Goal: Transaction & Acquisition: Book appointment/travel/reservation

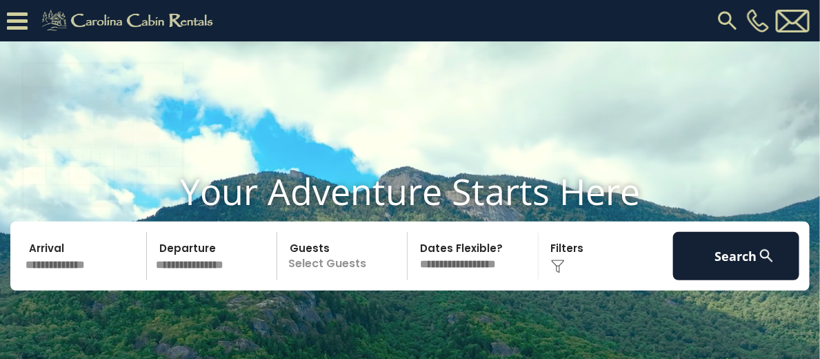
click at [102, 236] on input "text" at bounding box center [84, 256] width 126 height 48
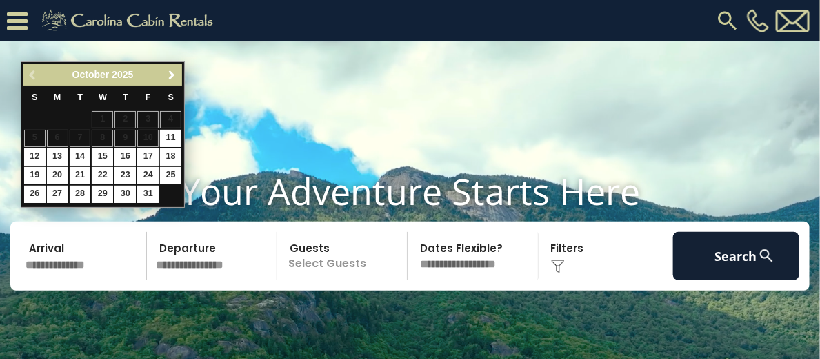
click at [174, 72] on span "Next" at bounding box center [172, 75] width 11 height 11
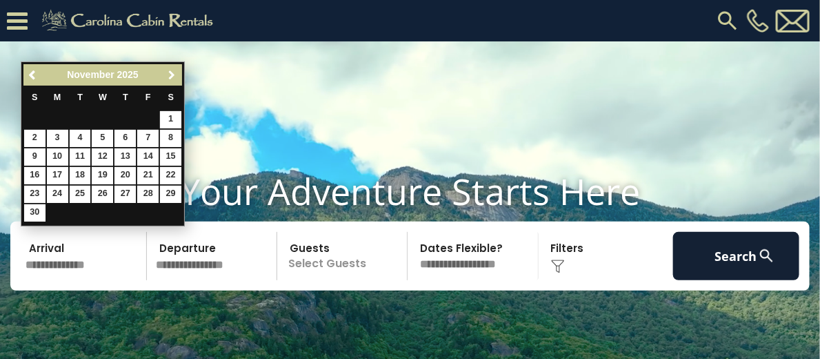
click at [174, 72] on span "Next" at bounding box center [172, 75] width 11 height 11
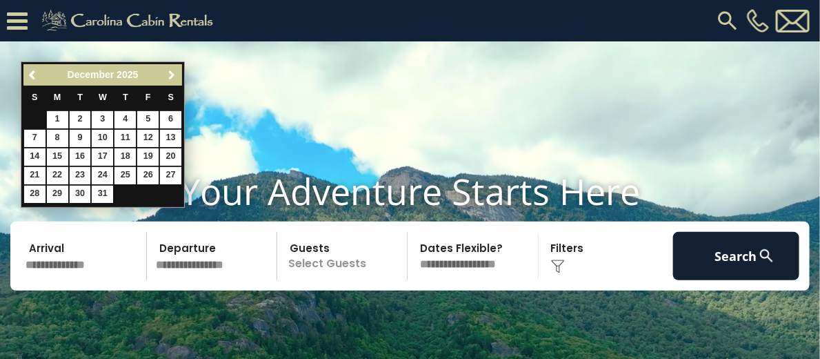
click at [174, 72] on span "Next" at bounding box center [172, 75] width 11 height 11
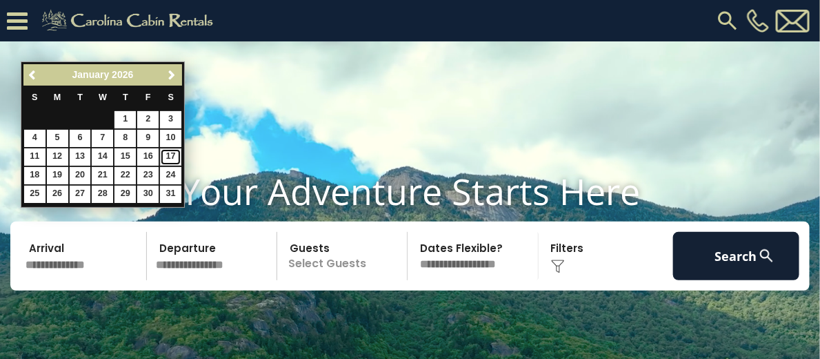
click at [169, 152] on link "17" at bounding box center [170, 156] width 21 height 17
type input "*******"
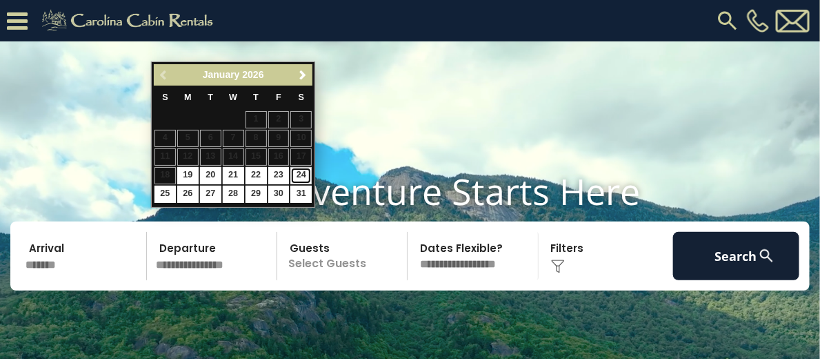
click at [303, 173] on link "24" at bounding box center [300, 175] width 21 height 17
type input "*******"
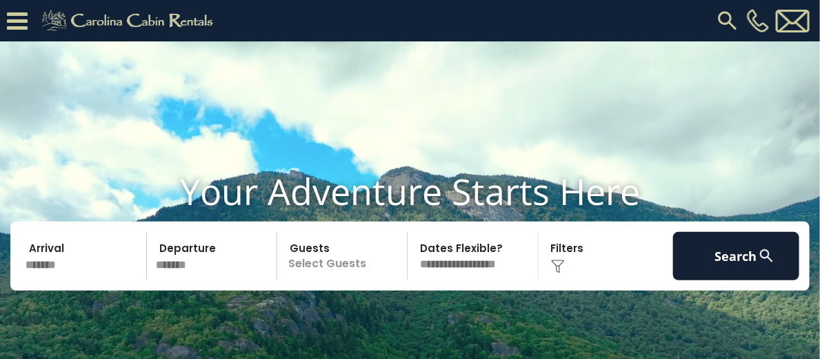
click at [346, 241] on p "Select Guests" at bounding box center [345, 256] width 126 height 48
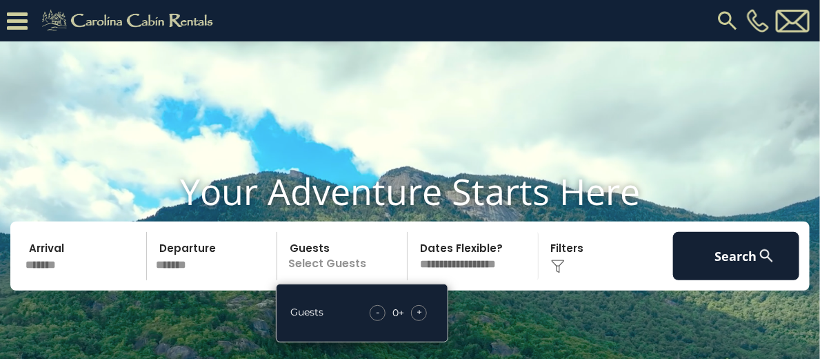
click at [418, 305] on span "+" at bounding box center [420, 312] width 6 height 14
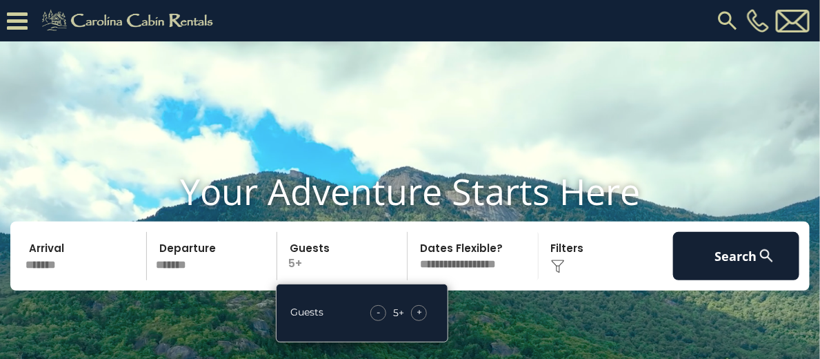
click at [418, 305] on span "+" at bounding box center [420, 312] width 6 height 14
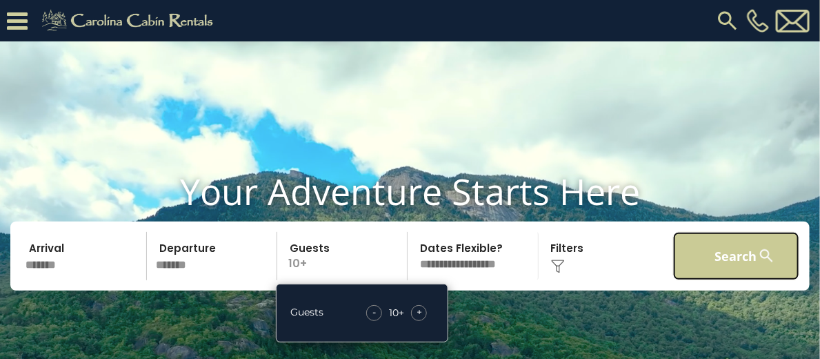
click at [712, 232] on button "Search" at bounding box center [736, 256] width 126 height 48
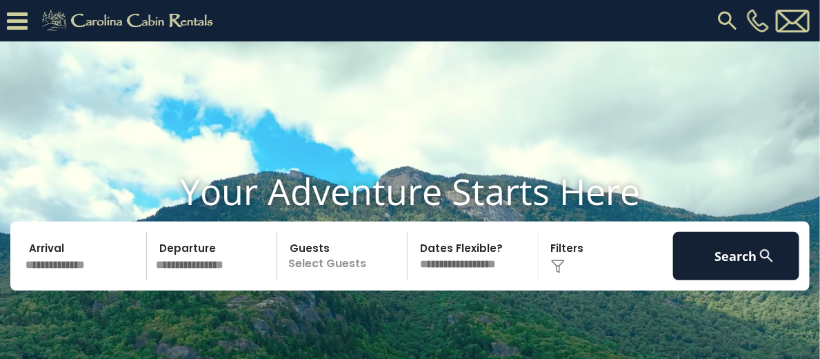
click at [303, 242] on p "Select Guests" at bounding box center [345, 256] width 126 height 48
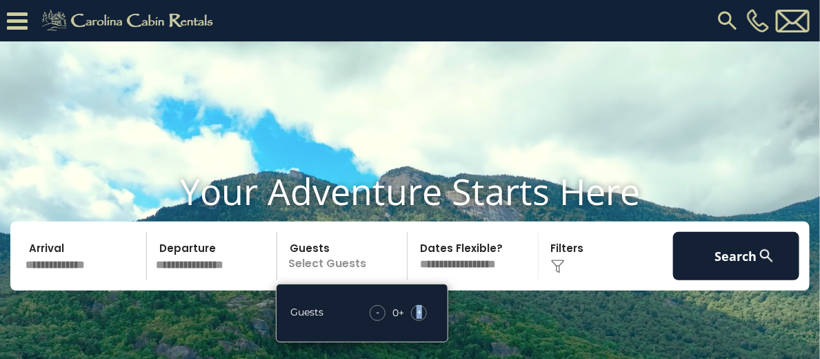
click at [420, 305] on span "+" at bounding box center [420, 312] width 6 height 14
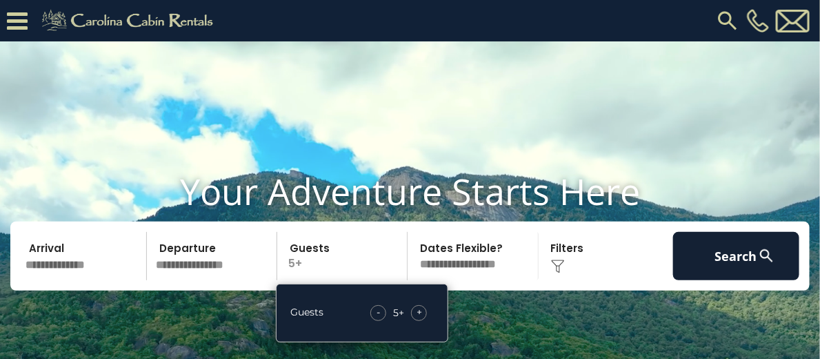
click at [420, 305] on span "+" at bounding box center [420, 312] width 6 height 14
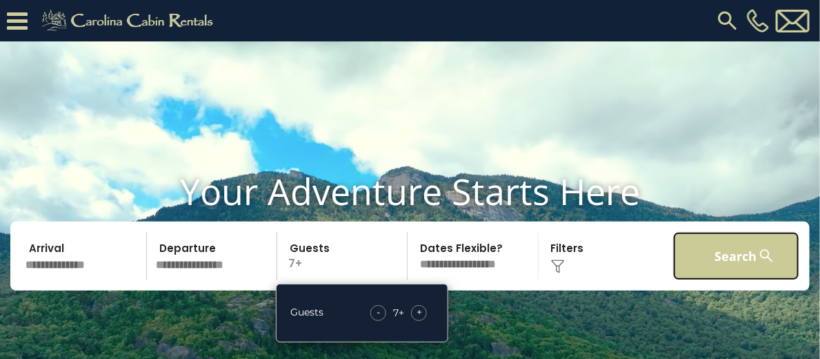
click at [751, 238] on button "Search" at bounding box center [736, 256] width 126 height 48
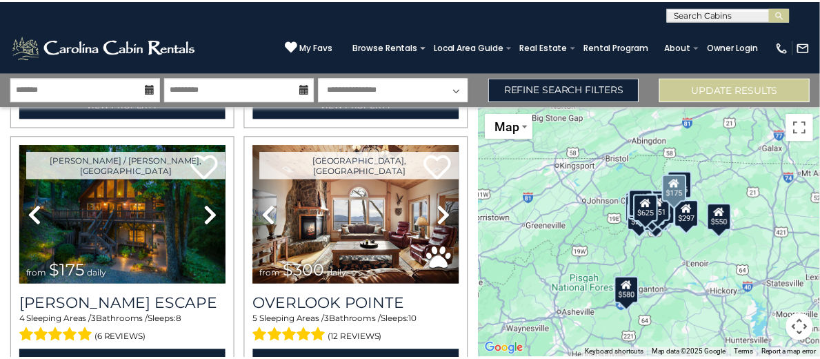
scroll to position [344, 0]
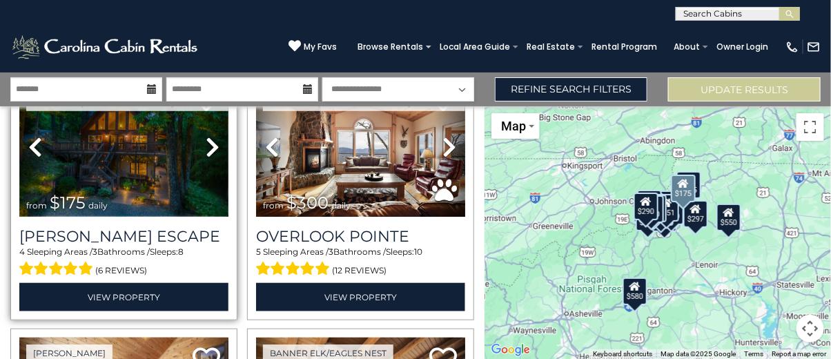
click at [126, 197] on img at bounding box center [123, 147] width 209 height 140
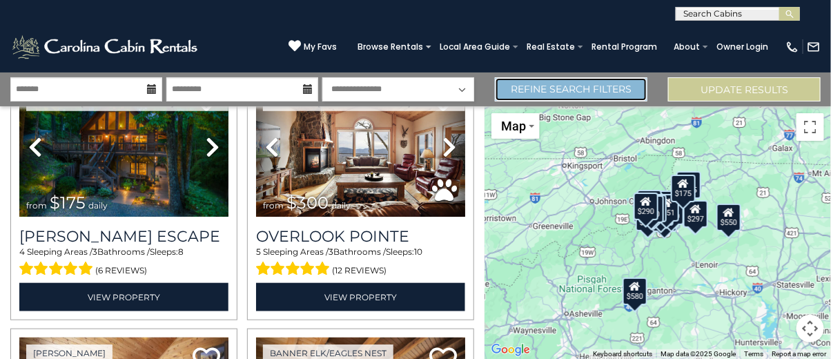
click at [583, 86] on link "Refine Search Filters" at bounding box center [571, 89] width 152 height 24
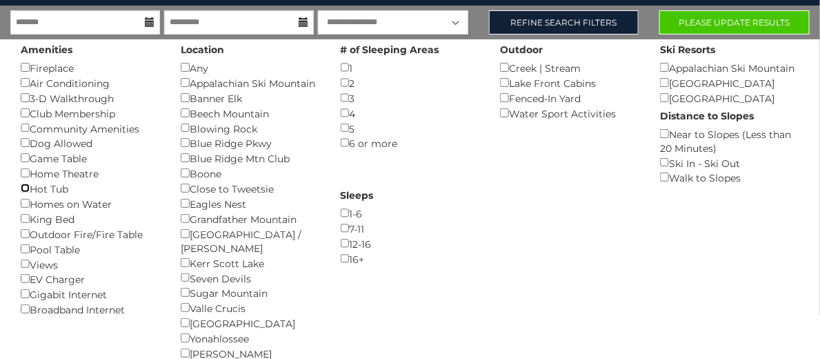
scroll to position [69, 0]
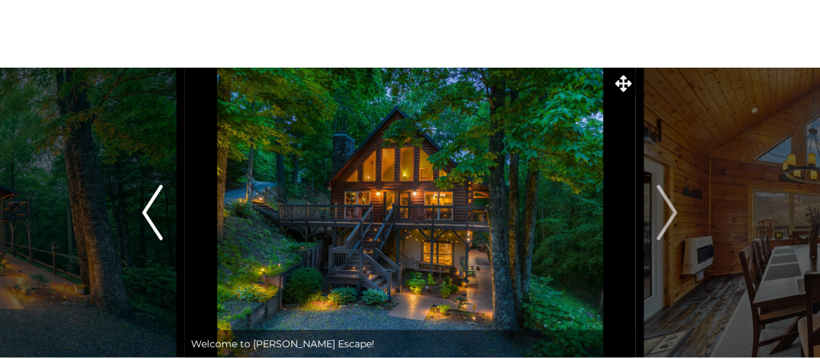
scroll to position [69, 0]
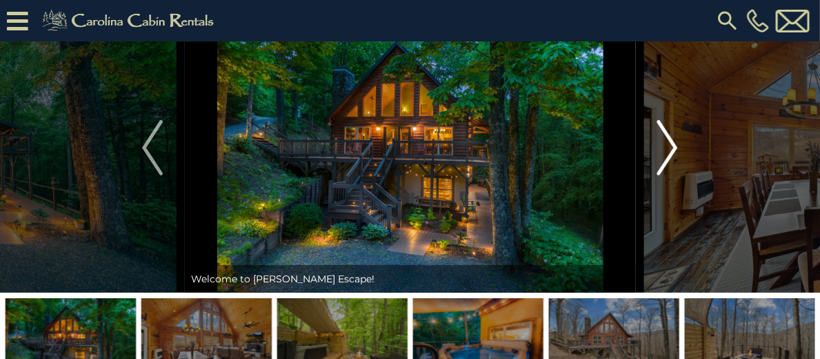
click at [664, 175] on img "Next" at bounding box center [668, 147] width 21 height 55
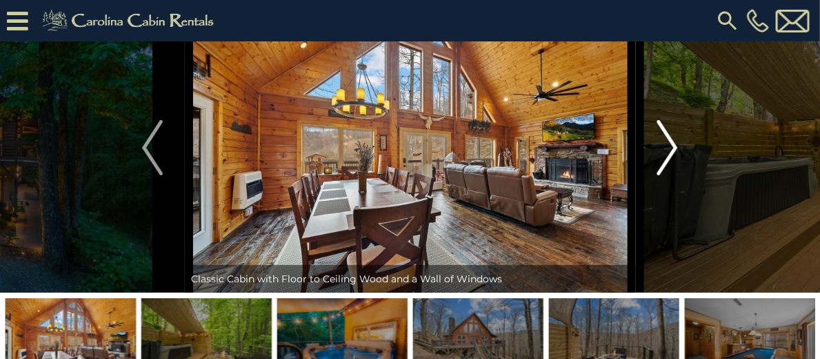
click at [660, 175] on img "Next" at bounding box center [668, 147] width 21 height 55
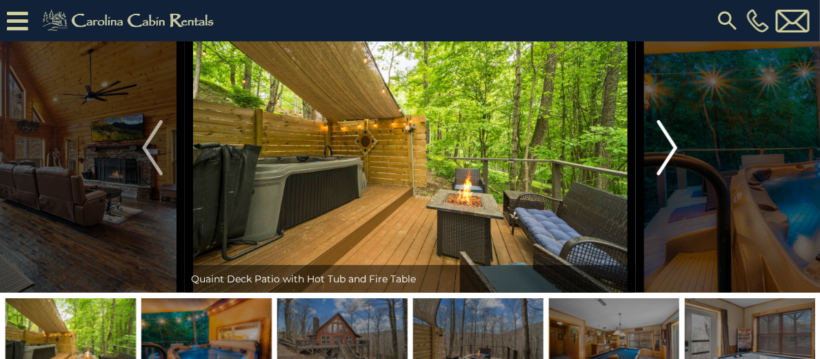
click at [658, 175] on img "Next" at bounding box center [668, 147] width 21 height 55
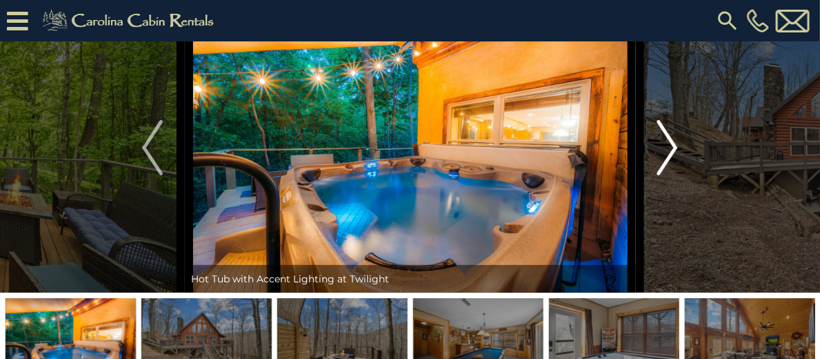
click at [658, 175] on img "Next" at bounding box center [668, 147] width 21 height 55
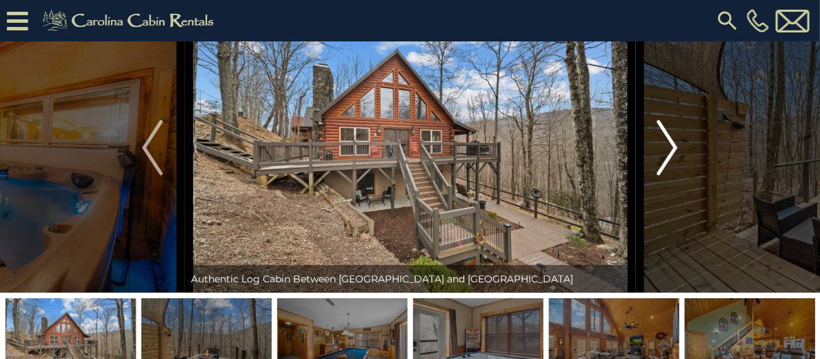
click at [658, 175] on img "Next" at bounding box center [668, 147] width 21 height 55
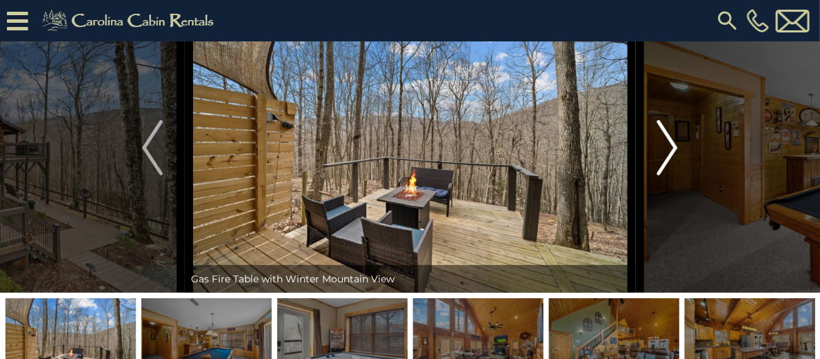
click at [658, 175] on img "Next" at bounding box center [668, 147] width 21 height 55
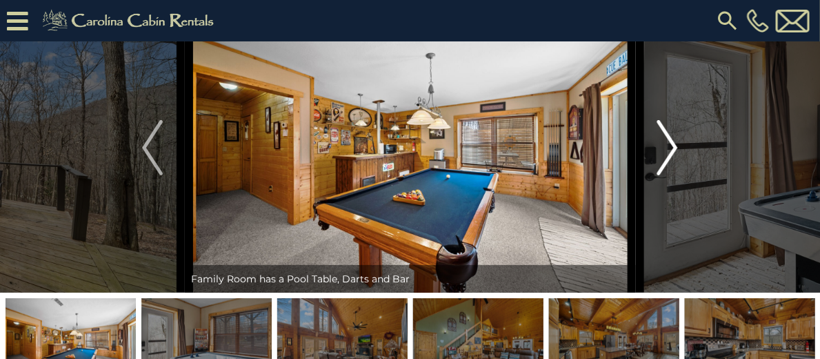
click at [664, 175] on img "Next" at bounding box center [668, 147] width 21 height 55
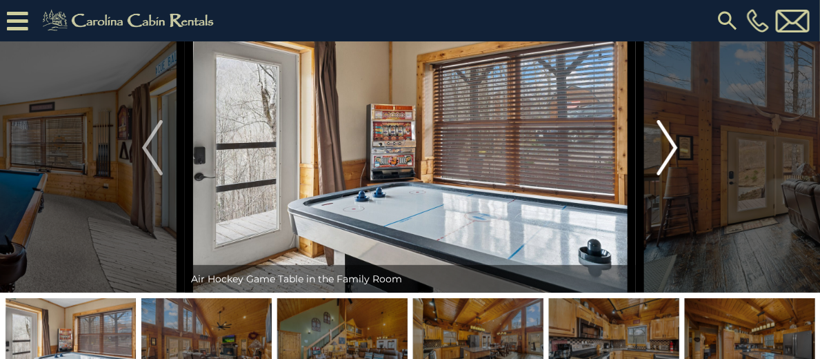
click at [664, 175] on img "Next" at bounding box center [668, 147] width 21 height 55
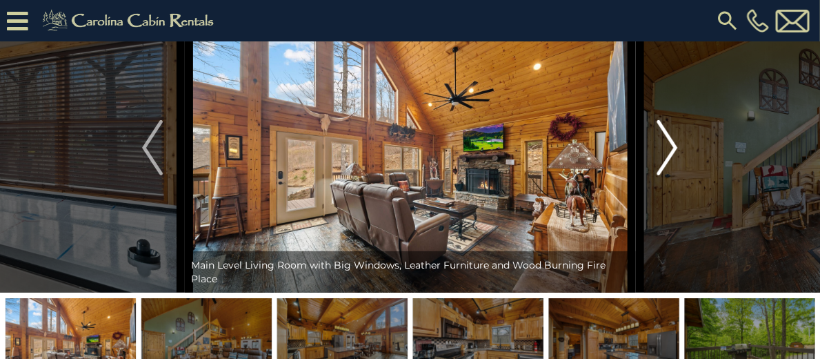
click at [664, 175] on img "Next" at bounding box center [668, 147] width 21 height 55
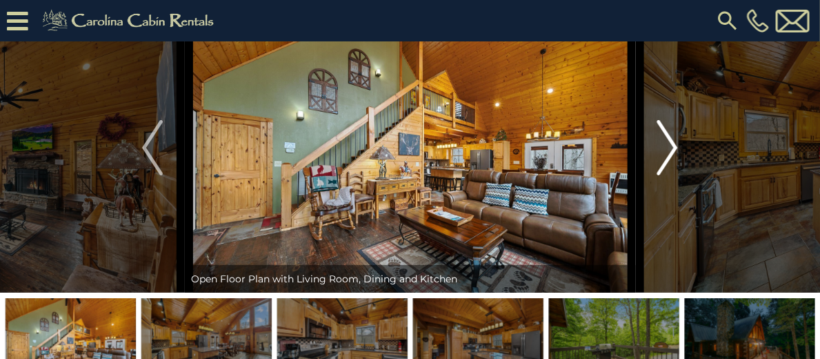
click at [664, 175] on img "Next" at bounding box center [668, 147] width 21 height 55
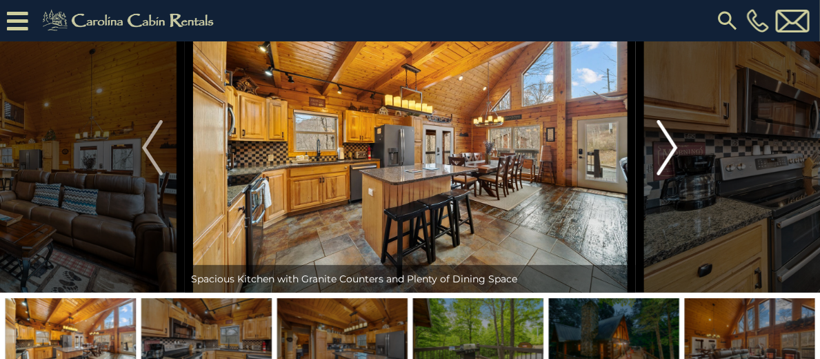
click at [664, 175] on img "Next" at bounding box center [668, 147] width 21 height 55
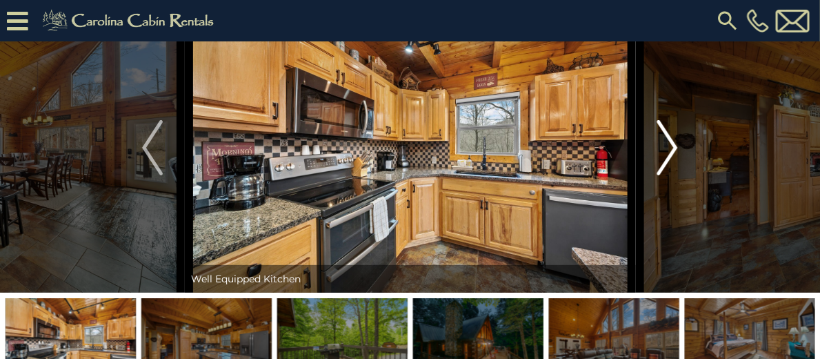
click at [664, 175] on img "Next" at bounding box center [668, 147] width 21 height 55
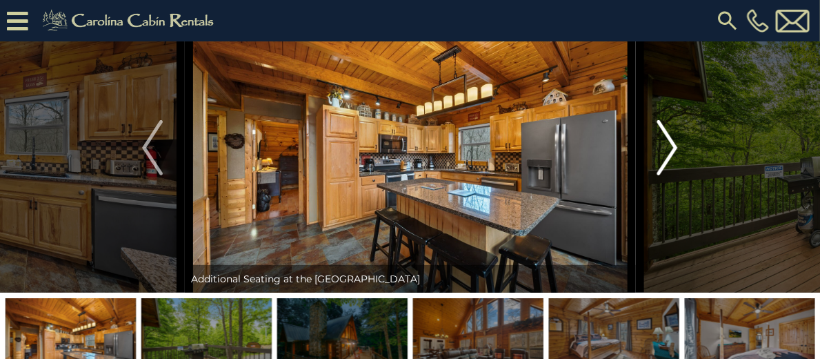
click at [664, 175] on img "Next" at bounding box center [668, 147] width 21 height 55
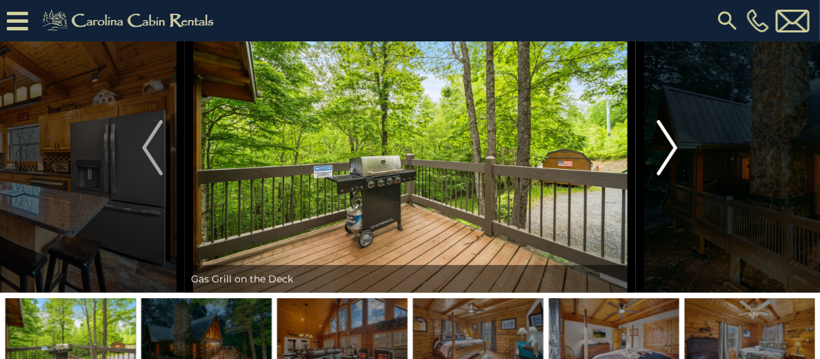
click at [664, 175] on img "Next" at bounding box center [668, 147] width 21 height 55
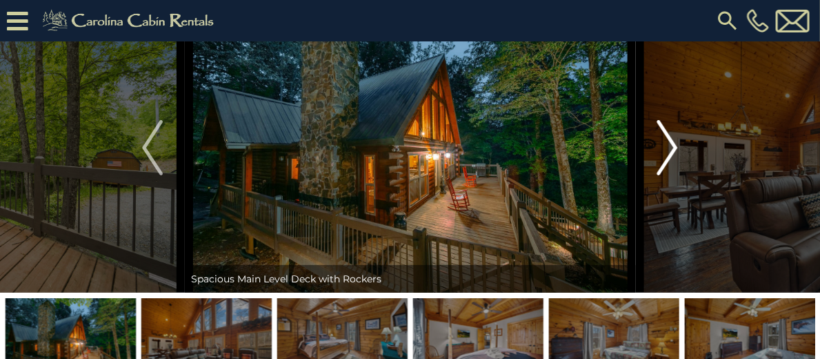
click at [664, 175] on img "Next" at bounding box center [668, 147] width 21 height 55
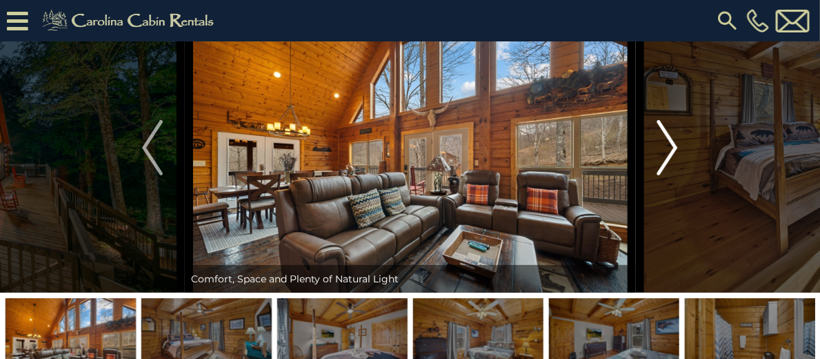
click at [664, 175] on img "Next" at bounding box center [668, 147] width 21 height 55
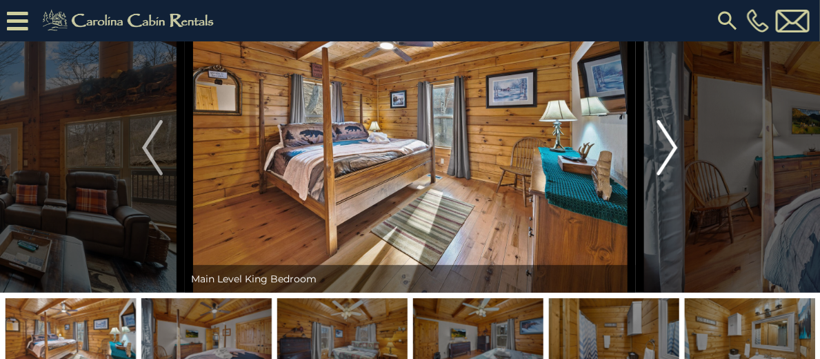
click at [664, 175] on img "Next" at bounding box center [668, 147] width 21 height 55
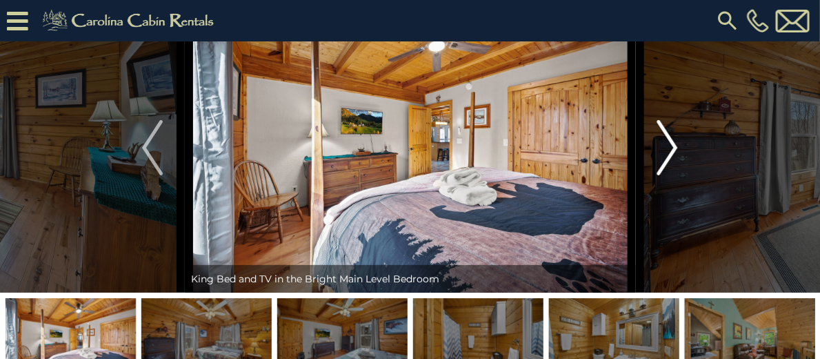
click at [671, 175] on img "Next" at bounding box center [668, 147] width 21 height 55
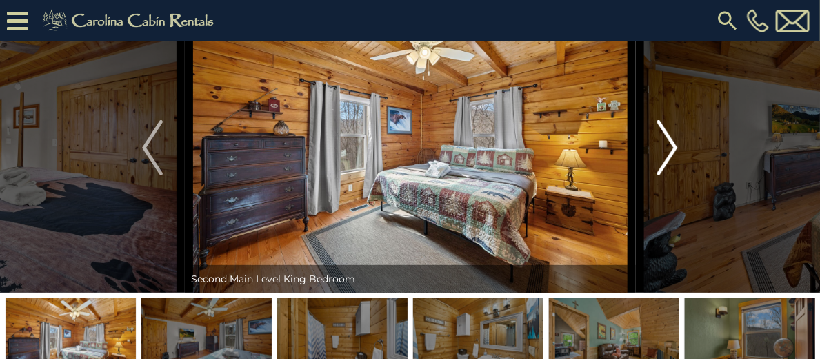
click at [669, 175] on img "Next" at bounding box center [668, 147] width 21 height 55
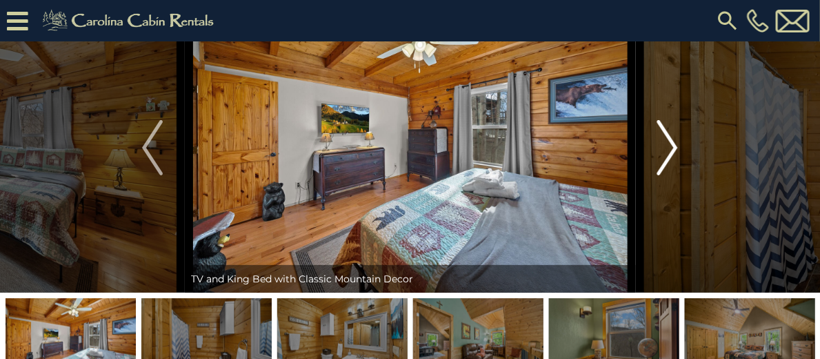
click at [669, 175] on img "Next" at bounding box center [668, 147] width 21 height 55
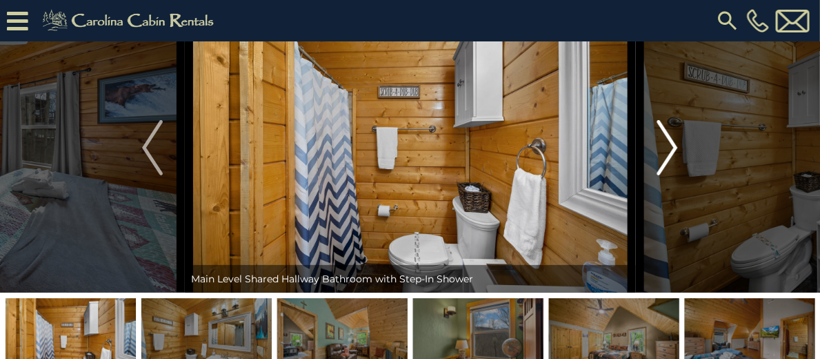
click at [669, 175] on img "Next" at bounding box center [668, 147] width 21 height 55
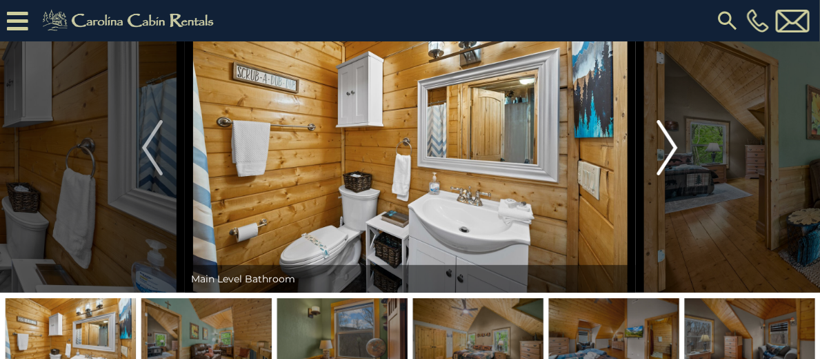
click at [669, 175] on img "Next" at bounding box center [668, 147] width 21 height 55
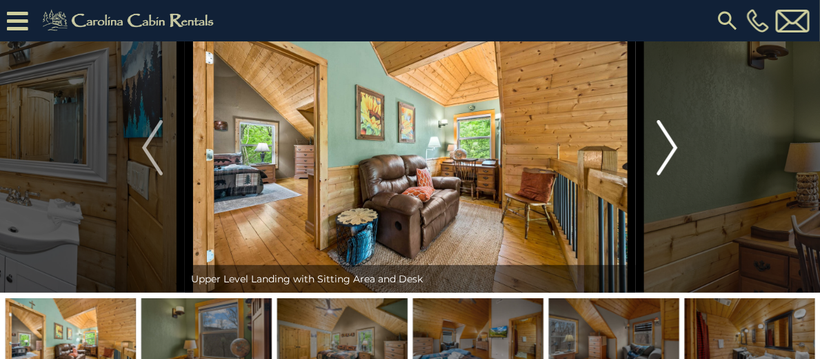
click at [669, 175] on img "Next" at bounding box center [668, 147] width 21 height 55
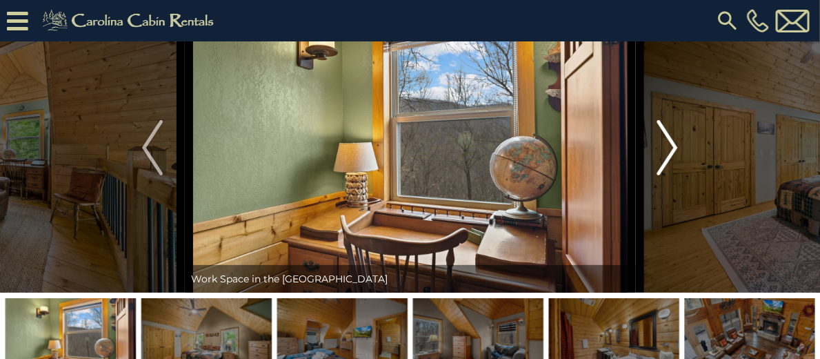
click at [669, 175] on img "Next" at bounding box center [668, 147] width 21 height 55
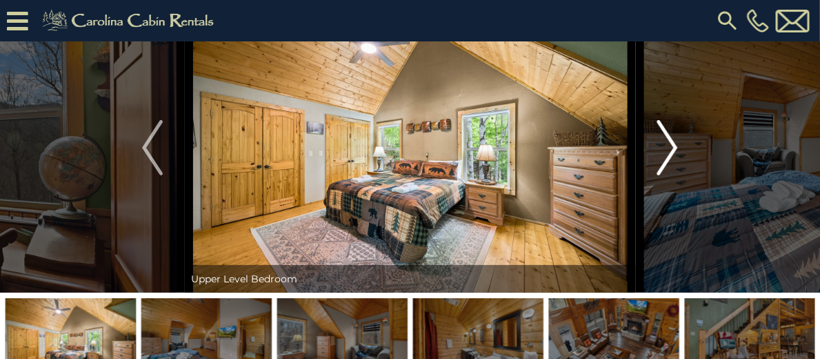
click at [669, 175] on img "Next" at bounding box center [668, 147] width 21 height 55
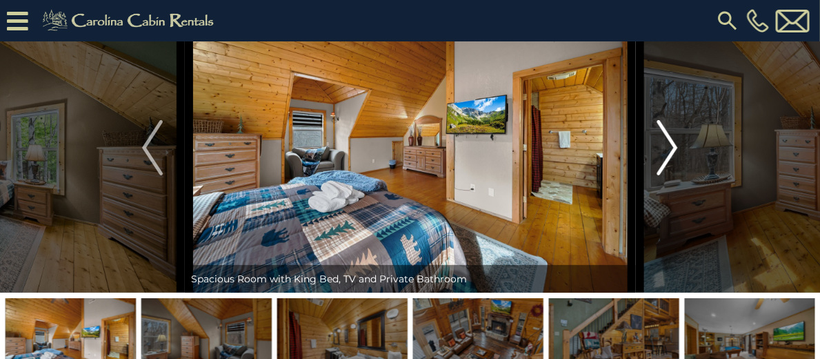
click at [667, 175] on img "Next" at bounding box center [668, 147] width 21 height 55
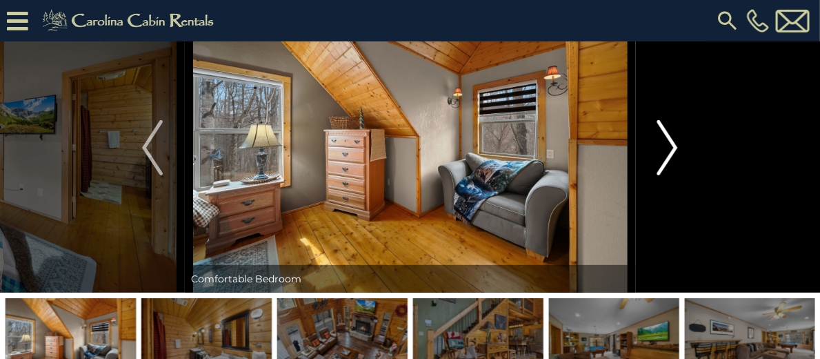
click at [667, 175] on img "Next" at bounding box center [668, 147] width 21 height 55
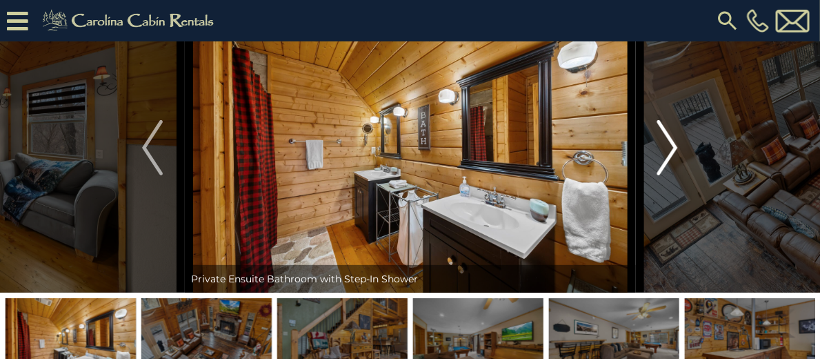
click at [685, 177] on button "Next" at bounding box center [668, 148] width 65 height 290
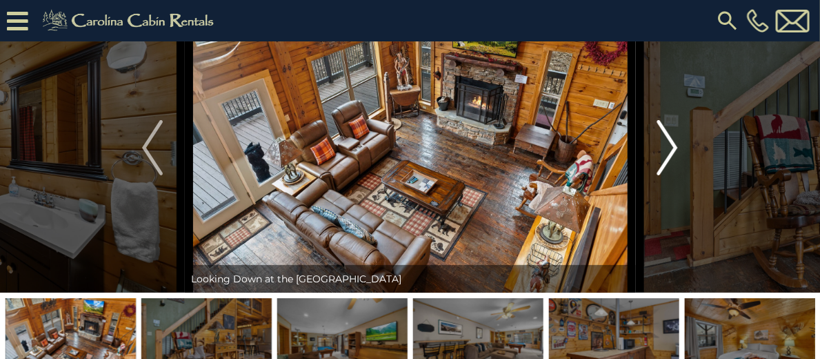
click at [662, 175] on img "Next" at bounding box center [668, 147] width 21 height 55
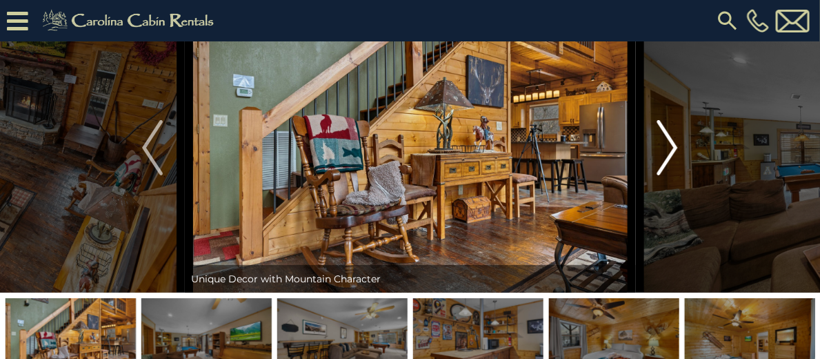
click at [662, 175] on img "Next" at bounding box center [668, 147] width 21 height 55
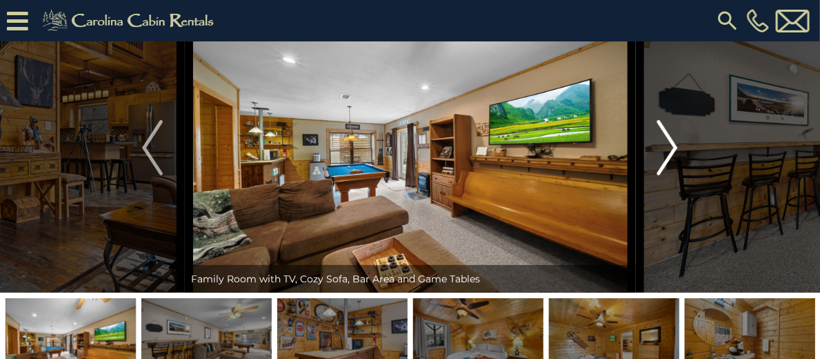
click at [673, 175] on img "Next" at bounding box center [668, 147] width 21 height 55
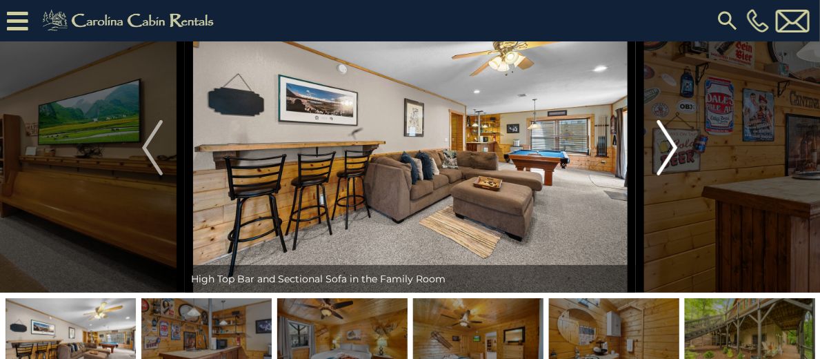
click at [670, 175] on img "Next" at bounding box center [668, 147] width 21 height 55
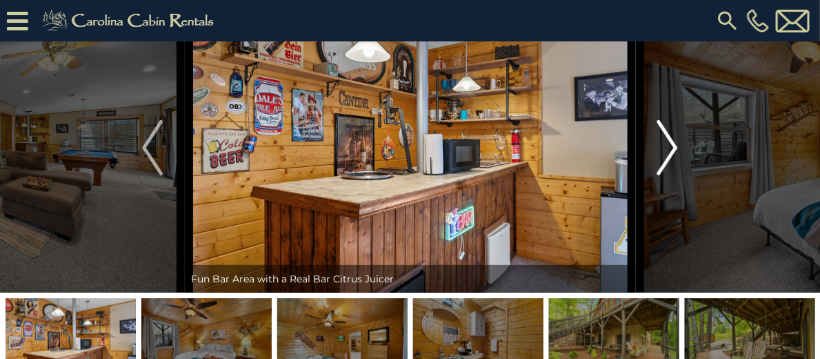
click at [670, 175] on img "Next" at bounding box center [668, 147] width 21 height 55
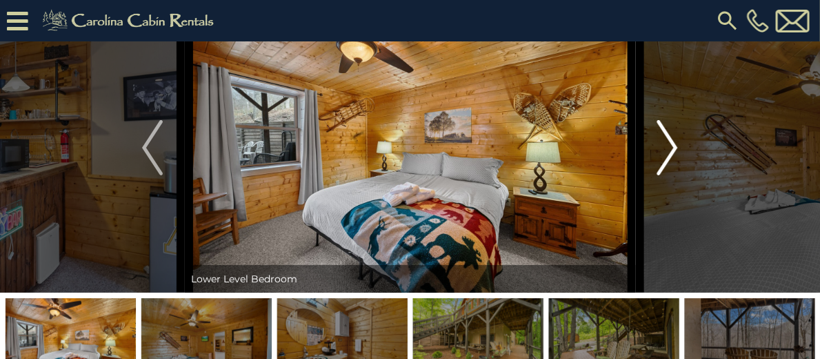
click at [670, 175] on img "Next" at bounding box center [668, 147] width 21 height 55
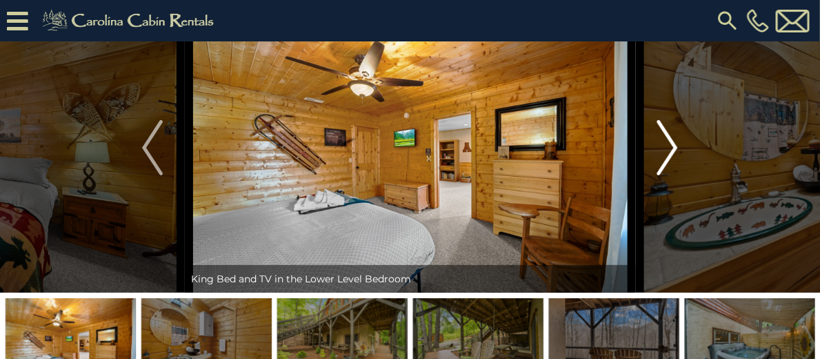
click at [670, 175] on img "Next" at bounding box center [668, 147] width 21 height 55
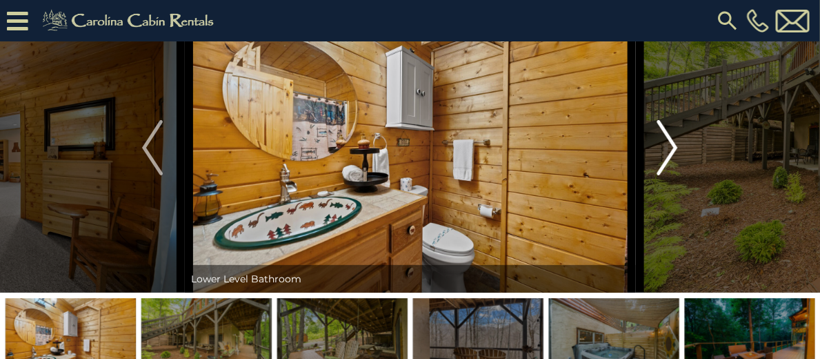
click at [670, 175] on img "Next" at bounding box center [668, 147] width 21 height 55
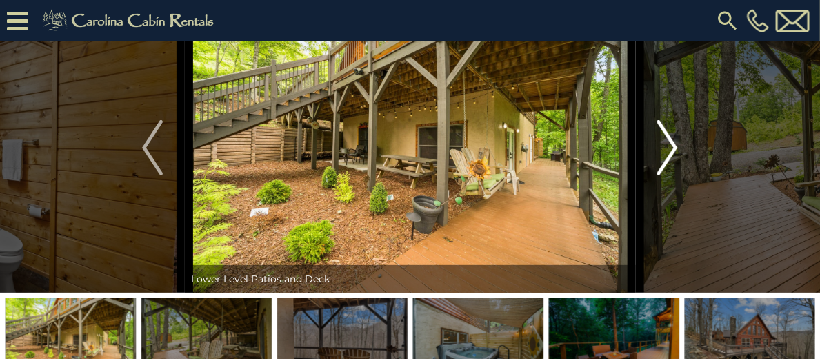
click at [670, 175] on img "Next" at bounding box center [668, 147] width 21 height 55
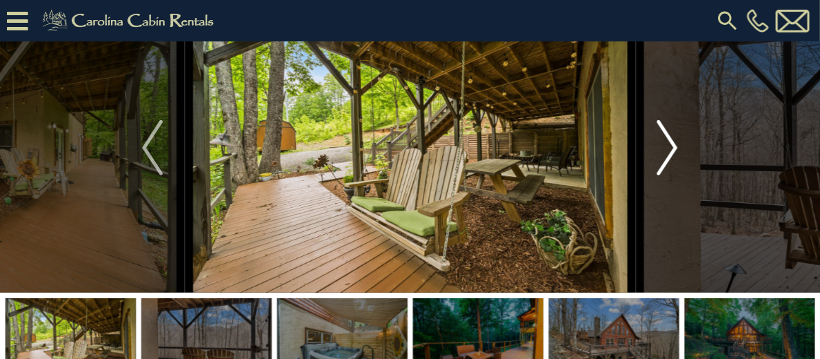
click at [670, 175] on img "Next" at bounding box center [668, 147] width 21 height 55
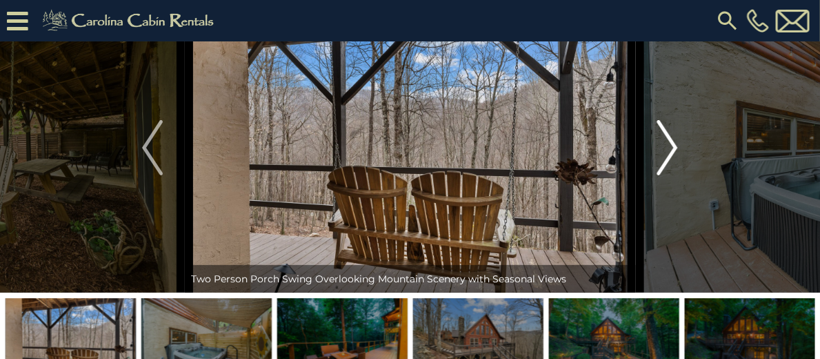
click at [670, 175] on img "Next" at bounding box center [668, 147] width 21 height 55
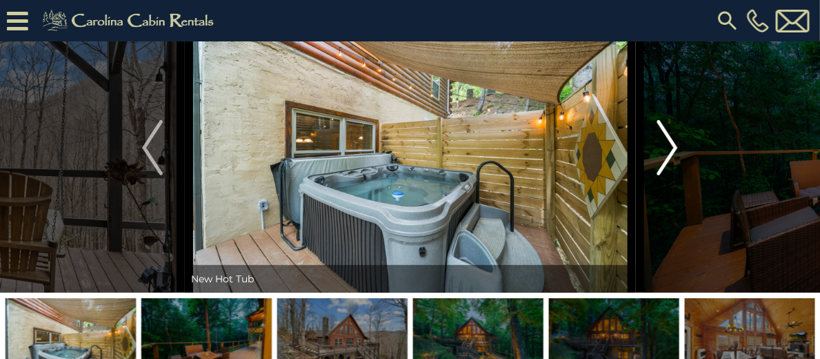
click at [670, 175] on img "Next" at bounding box center [668, 147] width 21 height 55
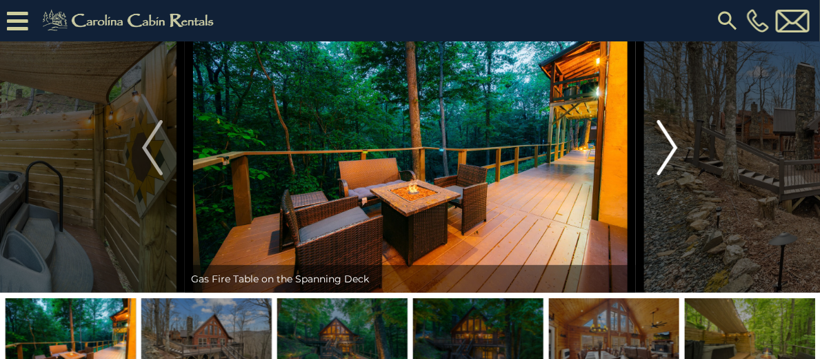
click at [670, 175] on img "Next" at bounding box center [668, 147] width 21 height 55
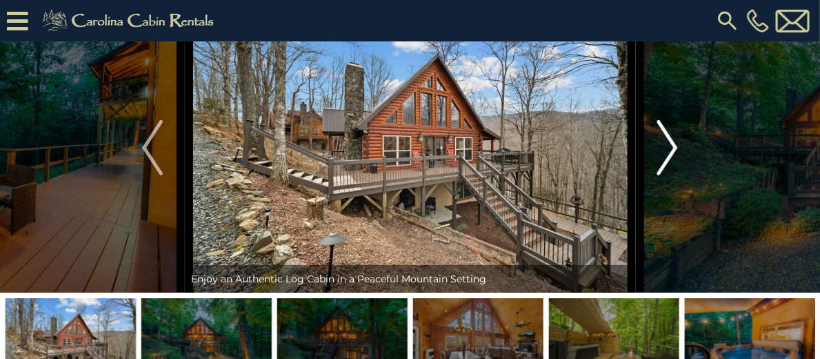
click at [677, 175] on img "Next" at bounding box center [668, 147] width 21 height 55
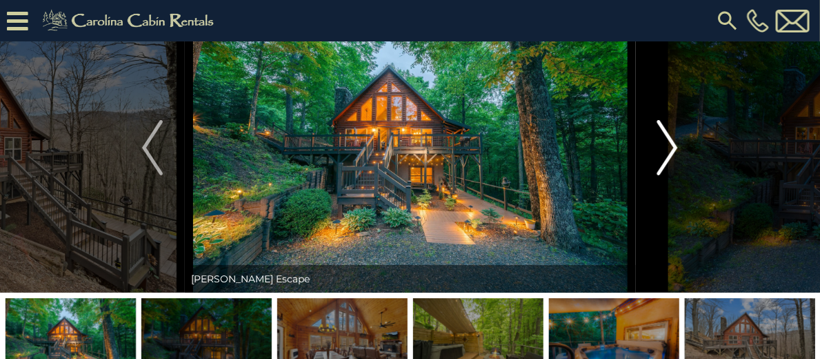
click at [677, 175] on img "Next" at bounding box center [668, 147] width 21 height 55
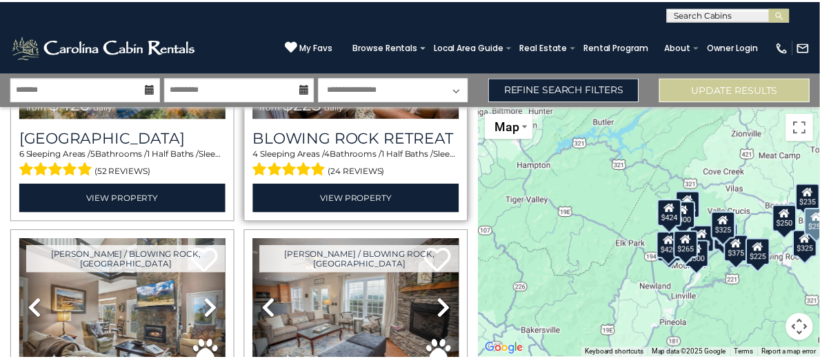
scroll to position [1725, 0]
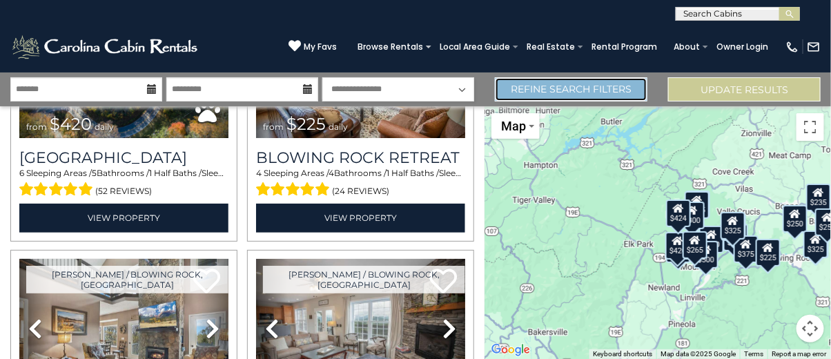
click at [592, 96] on link "Refine Search Filters" at bounding box center [571, 89] width 152 height 24
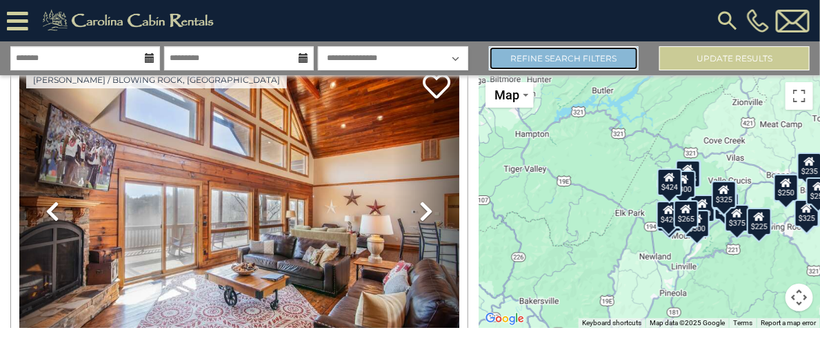
scroll to position [1712, 0]
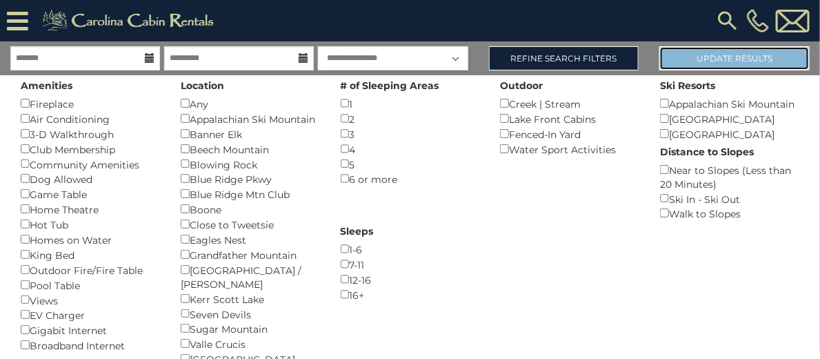
click at [747, 70] on button "Update Results" at bounding box center [735, 58] width 150 height 24
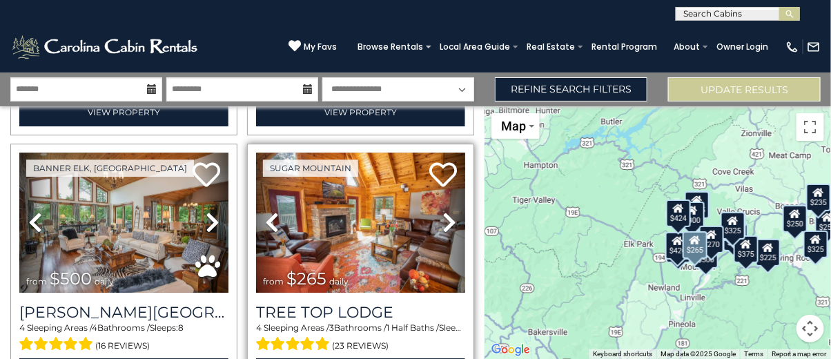
scroll to position [1379, 0]
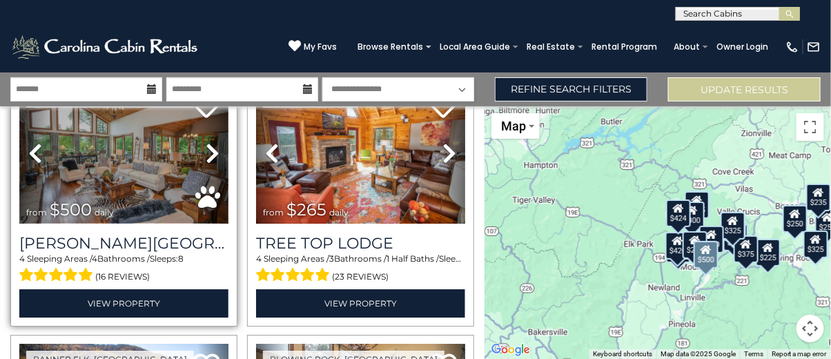
click at [115, 168] on img at bounding box center [123, 153] width 209 height 140
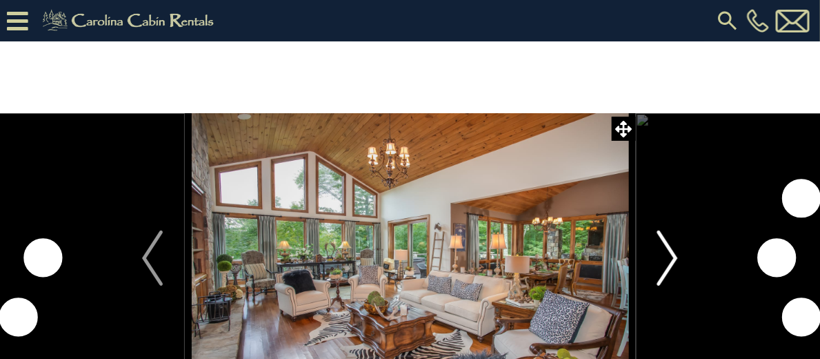
click at [660, 259] on img "Next" at bounding box center [668, 257] width 21 height 55
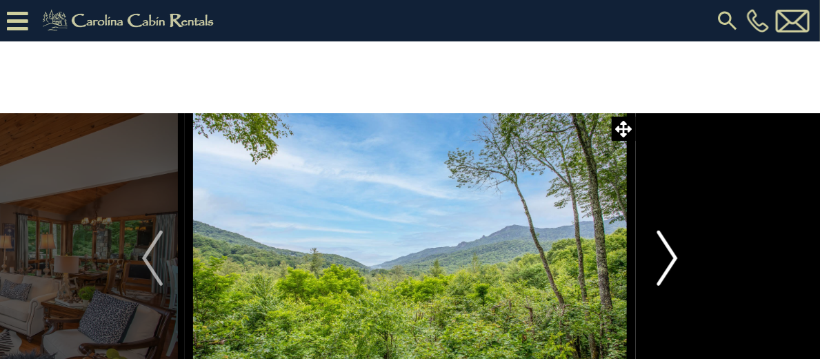
scroll to position [69, 0]
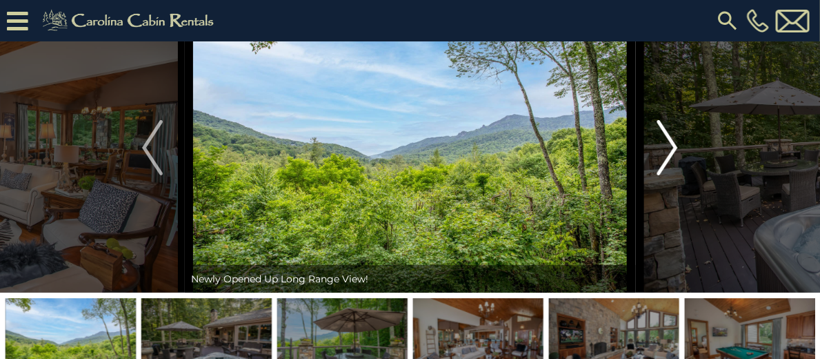
click at [668, 175] on img "Next" at bounding box center [668, 147] width 21 height 55
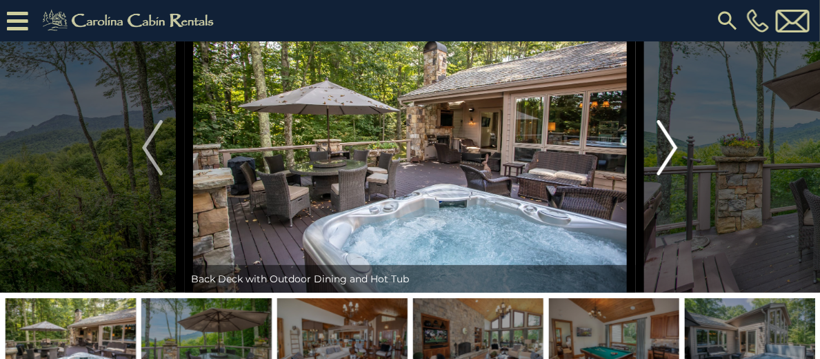
click at [660, 175] on img "Next" at bounding box center [668, 147] width 21 height 55
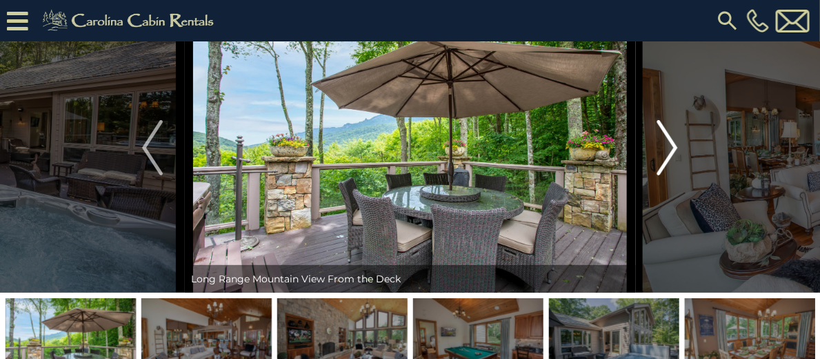
click at [659, 175] on img "Next" at bounding box center [668, 147] width 21 height 55
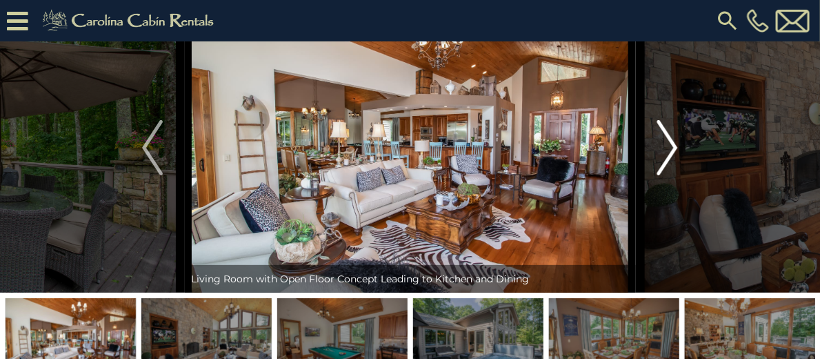
click at [655, 197] on button "Next" at bounding box center [668, 148] width 65 height 290
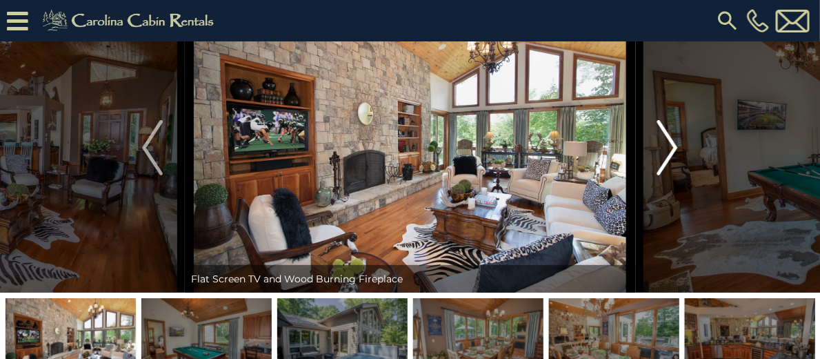
click at [654, 197] on button "Next" at bounding box center [668, 148] width 65 height 290
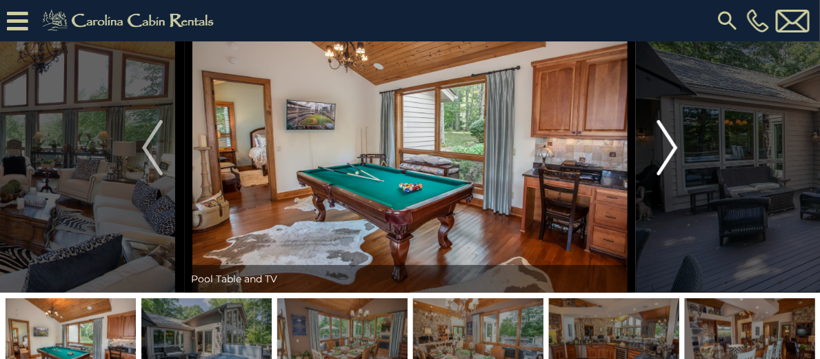
click at [654, 197] on button "Next" at bounding box center [668, 148] width 65 height 290
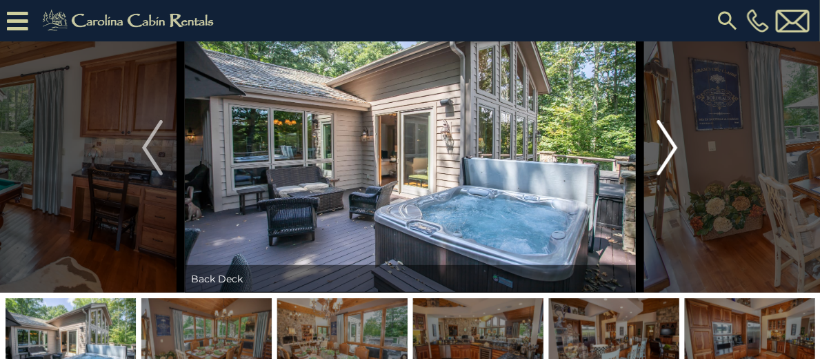
click at [654, 197] on button "Next" at bounding box center [668, 148] width 65 height 290
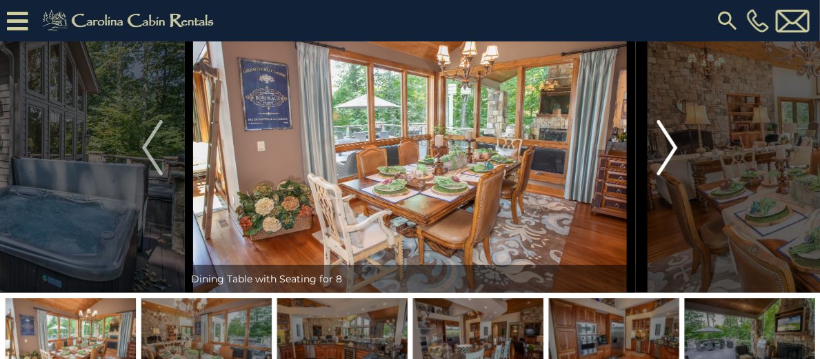
click at [654, 197] on button "Next" at bounding box center [668, 148] width 65 height 290
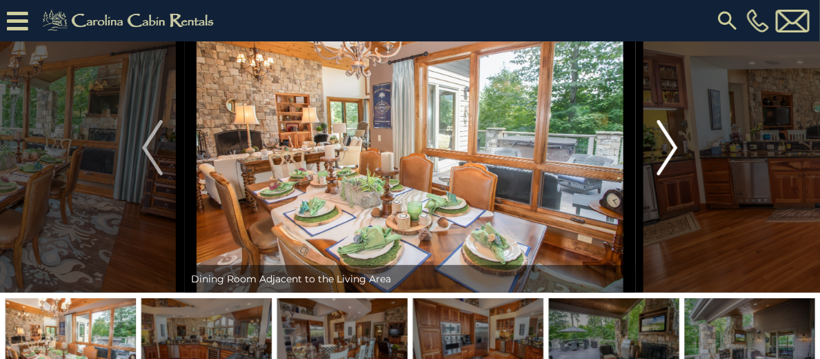
click at [654, 197] on button "Next" at bounding box center [668, 148] width 65 height 290
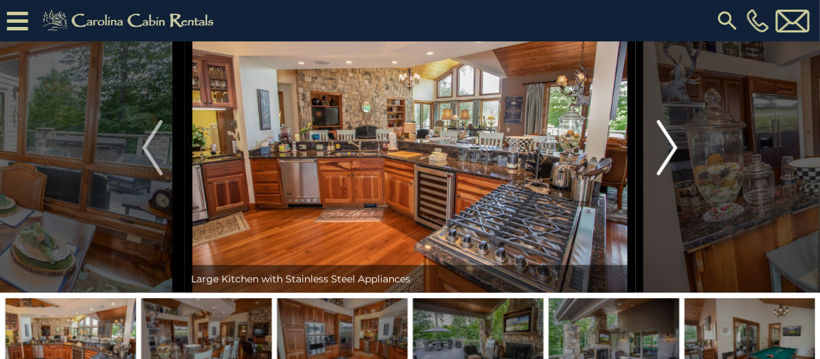
click at [667, 175] on img "Next" at bounding box center [668, 147] width 21 height 55
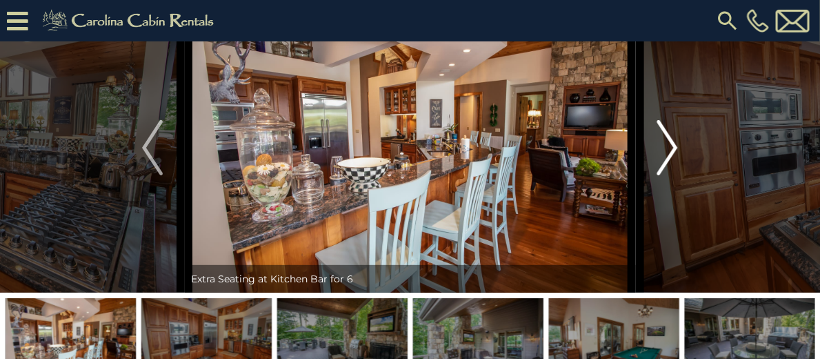
click at [667, 175] on img "Next" at bounding box center [668, 147] width 21 height 55
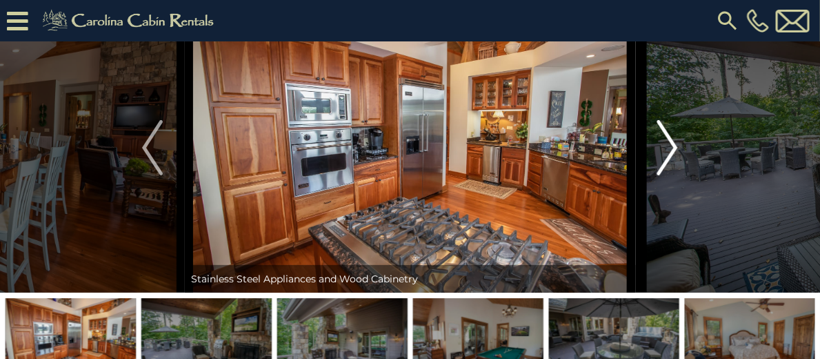
click at [667, 175] on img "Next" at bounding box center [668, 147] width 21 height 55
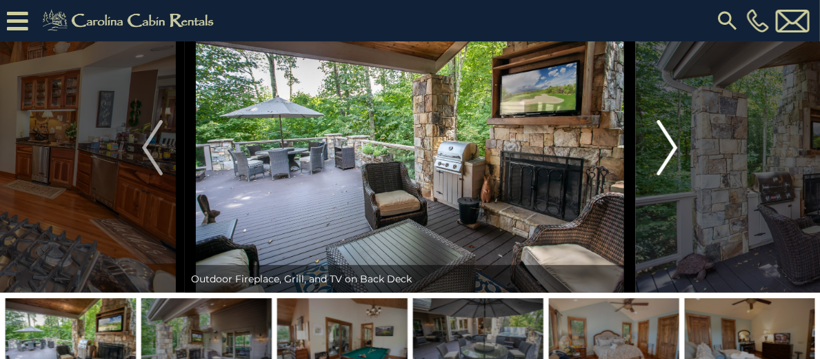
click at [667, 175] on img "Next" at bounding box center [668, 147] width 21 height 55
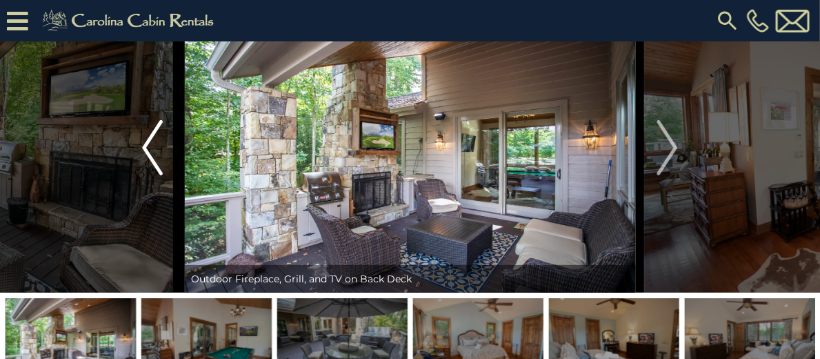
click at [157, 175] on img "Previous" at bounding box center [152, 147] width 21 height 55
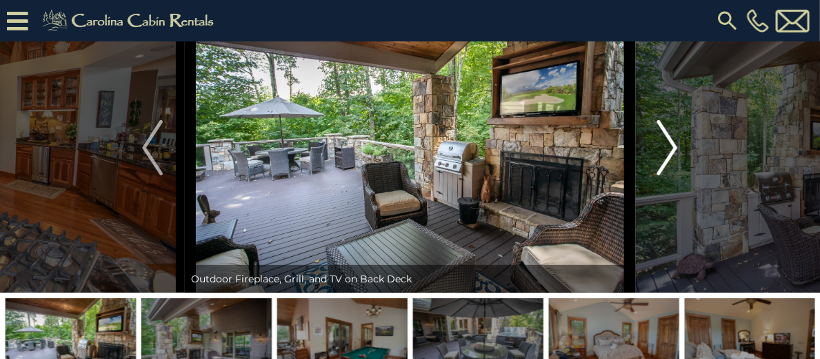
click at [662, 175] on img "Next" at bounding box center [668, 147] width 21 height 55
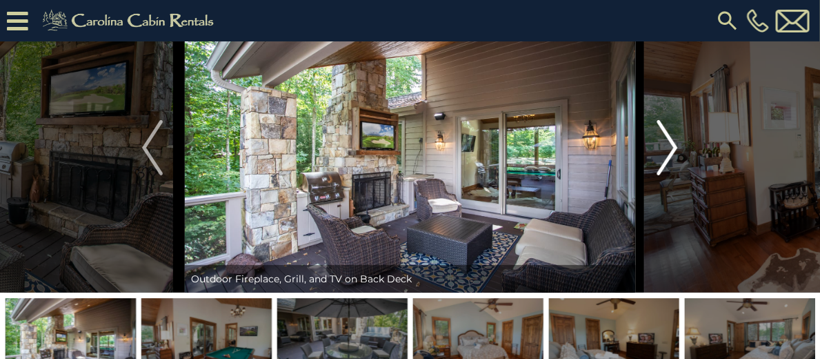
click at [662, 175] on img "Next" at bounding box center [668, 147] width 21 height 55
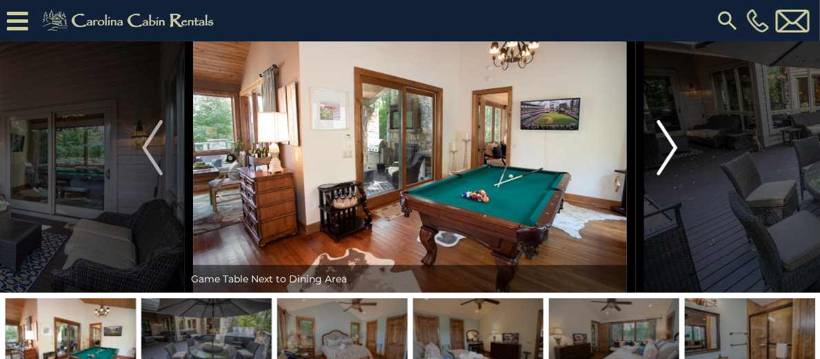
click at [662, 175] on img "Next" at bounding box center [668, 147] width 21 height 55
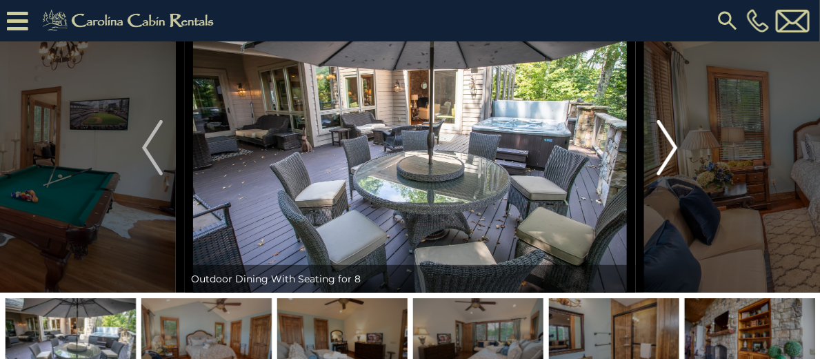
click at [662, 175] on img "Next" at bounding box center [668, 147] width 21 height 55
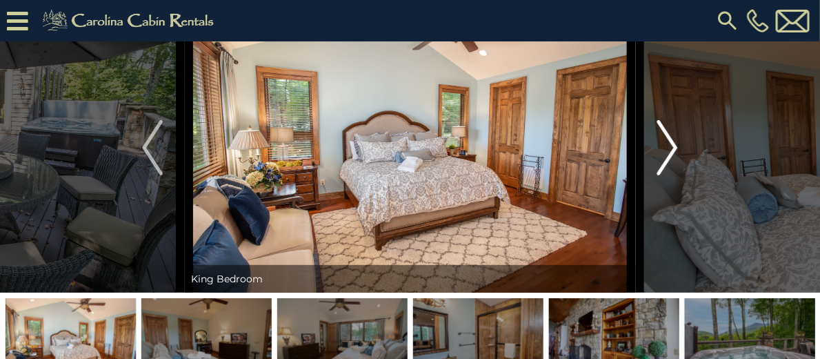
click at [673, 175] on img "Next" at bounding box center [668, 147] width 21 height 55
